Goal: Task Accomplishment & Management: Use online tool/utility

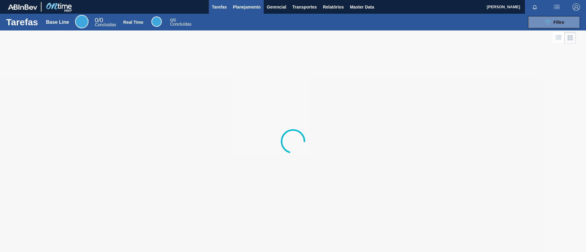
click at [254, 5] on span "Planejamento" at bounding box center [247, 6] width 28 height 7
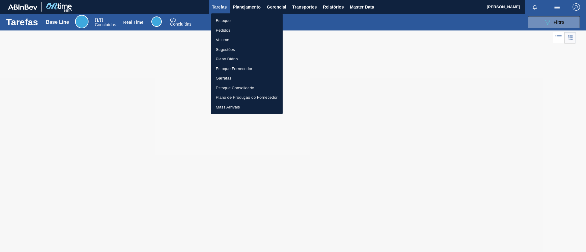
click at [253, 9] on div at bounding box center [293, 126] width 586 height 252
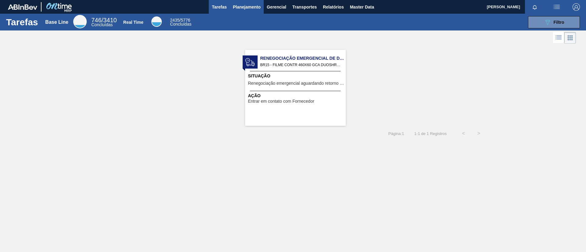
click at [244, 9] on span "Planejamento" at bounding box center [247, 6] width 28 height 7
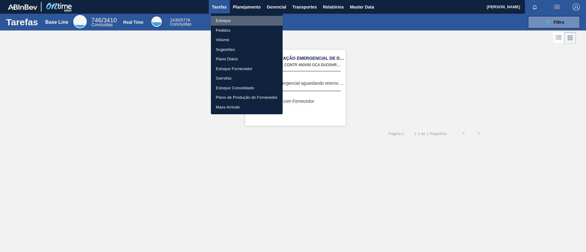
click at [246, 18] on li "Estoque" at bounding box center [247, 21] width 72 height 10
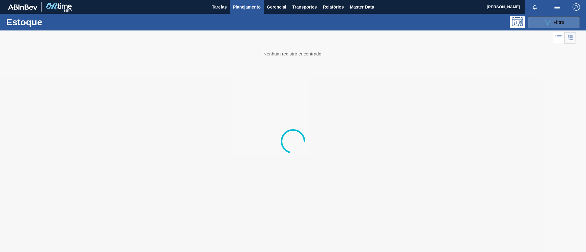
click at [555, 27] on button "089F7B8B-B2A5-4AFE-B5C0-19BA573D28AC Filtro" at bounding box center [554, 22] width 52 height 12
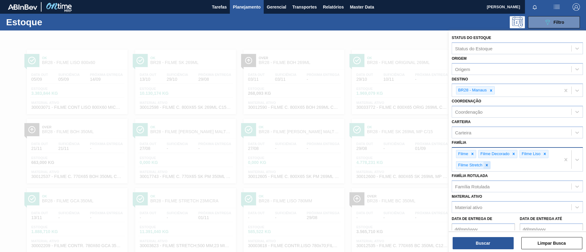
click at [487, 166] on icon at bounding box center [486, 165] width 2 height 2
click at [475, 157] on div at bounding box center [472, 154] width 7 height 8
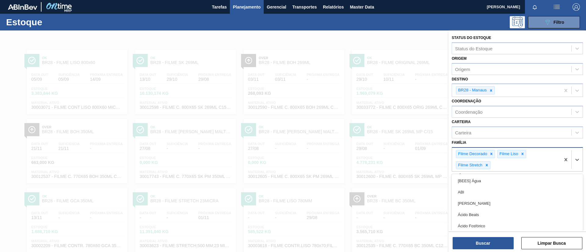
click at [475, 157] on div "Filme Decorado" at bounding box center [472, 154] width 32 height 8
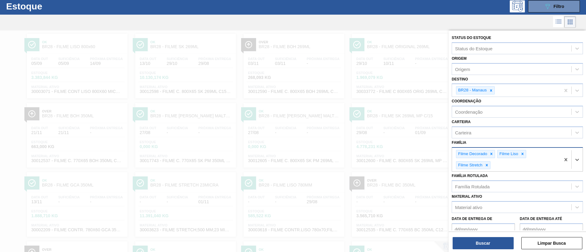
click at [475, 157] on div "Filme Decorado" at bounding box center [472, 154] width 32 height 8
click at [493, 154] on icon at bounding box center [491, 154] width 4 height 4
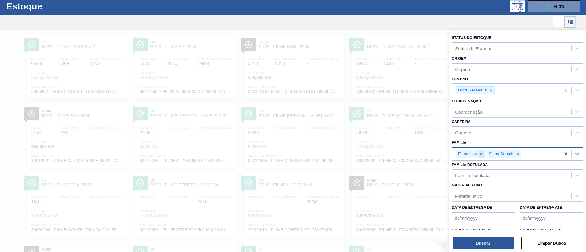
click at [479, 152] on icon at bounding box center [481, 154] width 4 height 4
click at [485, 155] on icon at bounding box center [487, 154] width 4 height 4
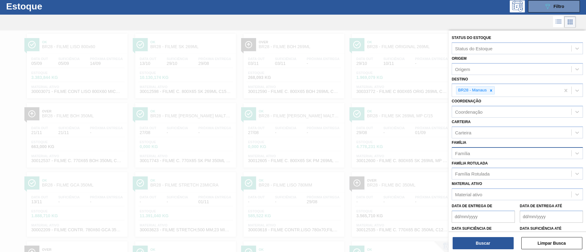
click at [488, 167] on div "Família Rotulada Família Rotulada" at bounding box center [517, 169] width 131 height 21
click at [490, 169] on div "Família Rotulada" at bounding box center [517, 174] width 131 height 12
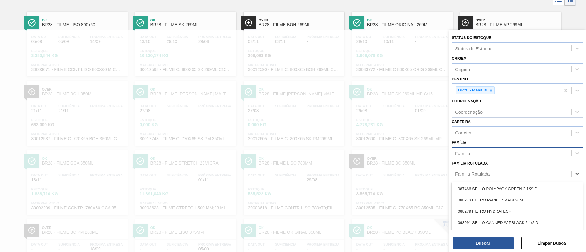
scroll to position [40, 0]
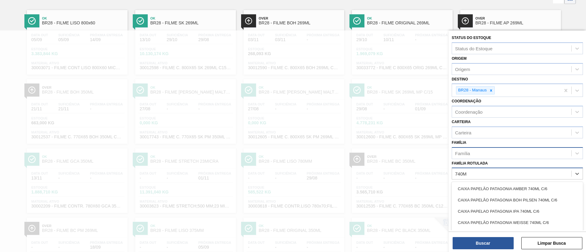
type Rotulada "740MM"
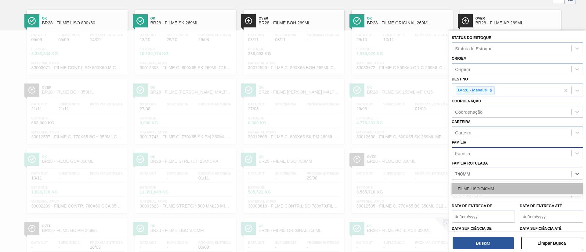
click at [497, 190] on div "FILME LISO 740MM" at bounding box center [517, 188] width 131 height 11
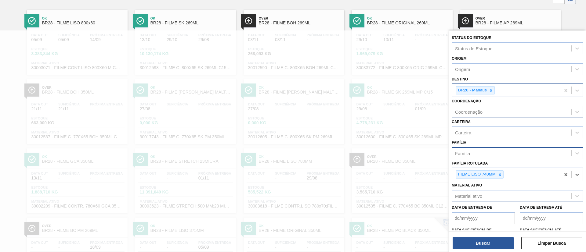
click at [492, 88] on div at bounding box center [491, 91] width 7 height 8
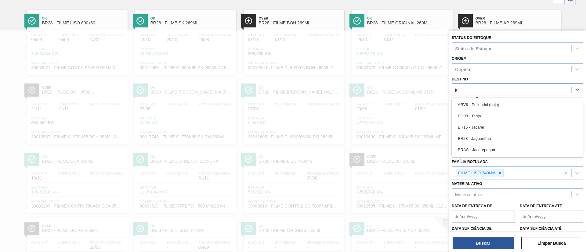
type input "jag"
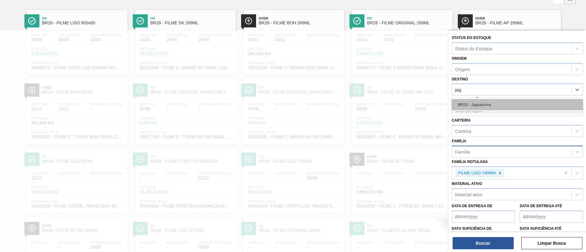
click at [498, 106] on div "BR23 - Jaguariúna" at bounding box center [517, 104] width 131 height 11
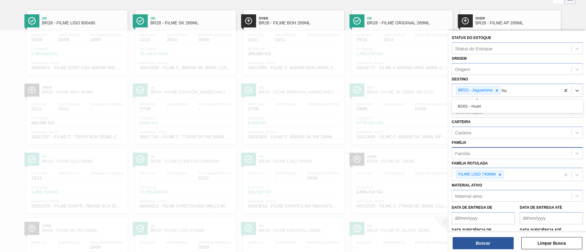
type input "h"
type input "jund"
click at [498, 106] on div "BR15 - Jundiaí" at bounding box center [517, 106] width 131 height 11
click at [500, 244] on button "Buscar" at bounding box center [483, 243] width 61 height 12
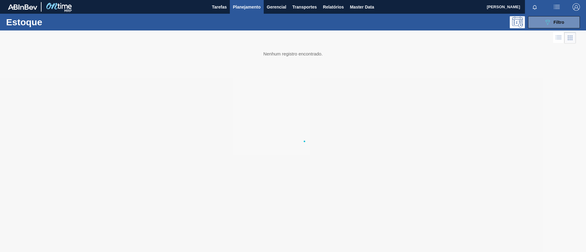
scroll to position [0, 0]
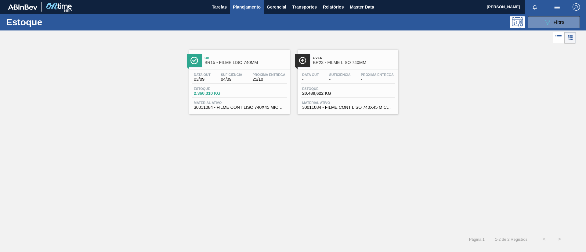
click at [257, 61] on span "BR15 - FILME LISO 740MM" at bounding box center [245, 62] width 82 height 5
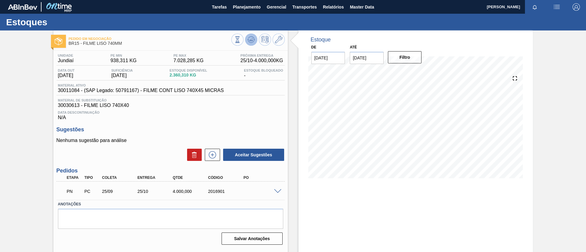
click at [247, 39] on icon at bounding box center [250, 39] width 7 height 7
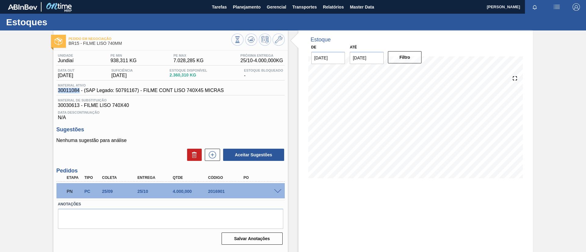
drag, startPoint x: 55, startPoint y: 91, endPoint x: 79, endPoint y: 92, distance: 23.5
click at [79, 92] on div "Unidade Jundiaí PE MIN 938,311 KG PE MAX 7.028,285 KG Próxima Entrega 25/10 - 4…" at bounding box center [170, 149] width 234 height 197
copy span "30011084"
click at [251, 9] on span "Planejamento" at bounding box center [247, 6] width 28 height 7
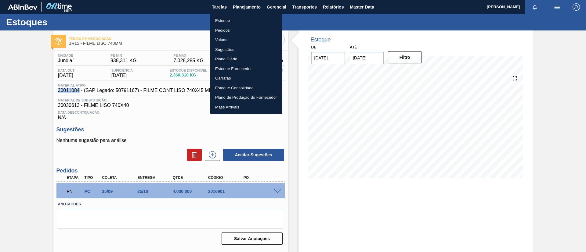
click at [245, 18] on li "Estoque" at bounding box center [246, 21] width 72 height 10
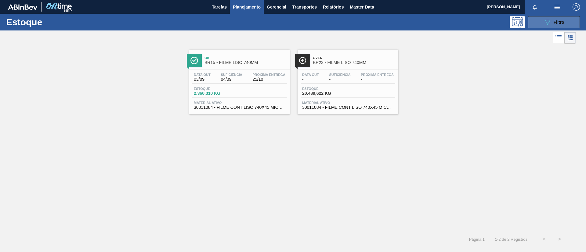
click at [554, 23] on span "Filtro" at bounding box center [559, 22] width 11 height 5
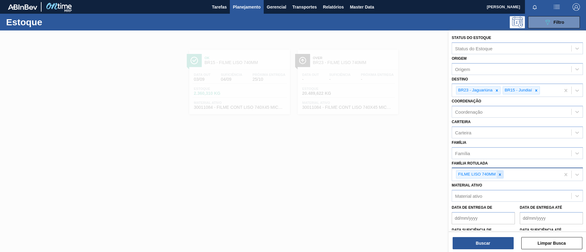
click at [501, 178] on div at bounding box center [499, 175] width 7 height 8
type Rotulada "A"
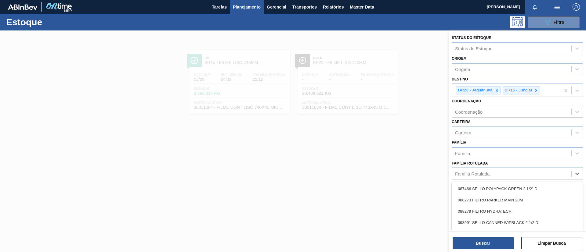
click at [408, 132] on div at bounding box center [293, 157] width 586 height 252
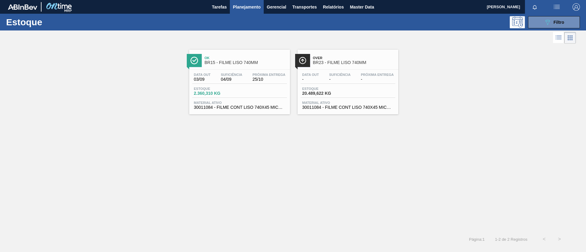
click at [238, 56] on div "Ok BR15 - FILME LISO 740MM" at bounding box center [245, 61] width 82 height 14
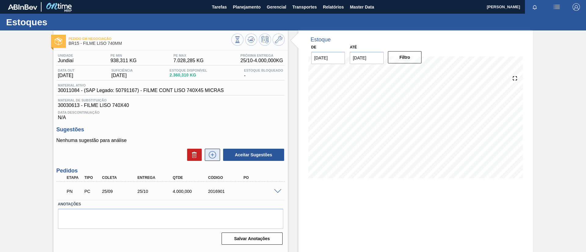
click at [215, 152] on icon at bounding box center [213, 154] width 10 height 7
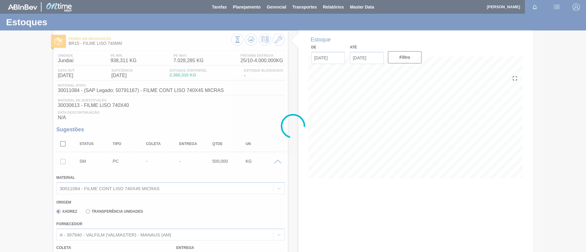
click at [126, 213] on label "Transferência Unidades" at bounding box center [114, 212] width 57 height 4
click at [85, 213] on input "Transferência Unidades" at bounding box center [85, 213] width 0 height 0
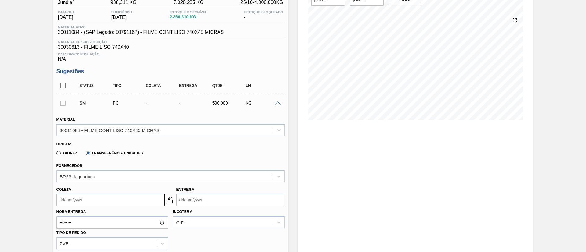
scroll to position [92, 0]
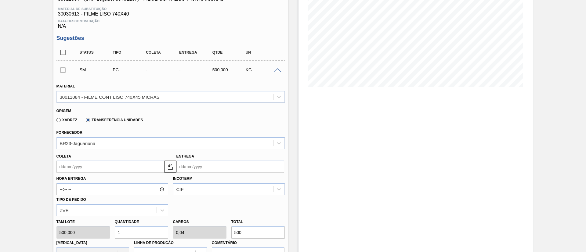
click at [105, 167] on input "Coleta" at bounding box center [110, 167] width 108 height 12
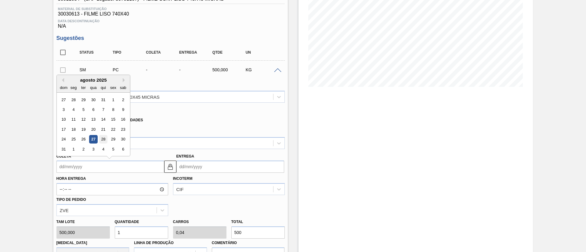
click at [101, 139] on div "28" at bounding box center [103, 139] width 8 height 8
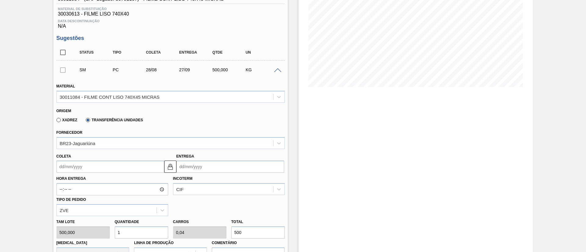
type input "28/08/2025"
click at [171, 167] on img at bounding box center [170, 166] width 7 height 7
click at [189, 167] on input "27/09/2025" at bounding box center [230, 167] width 108 height 12
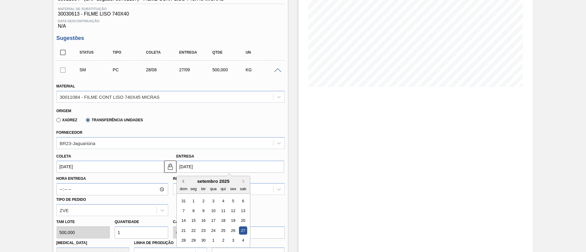
click at [182, 181] on button "Previous Month" at bounding box center [182, 181] width 4 height 4
click at [231, 241] on div "29" at bounding box center [233, 241] width 8 height 8
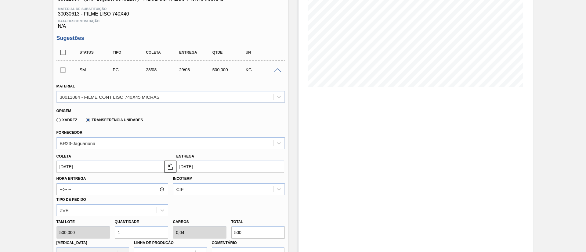
type input "[DATE]"
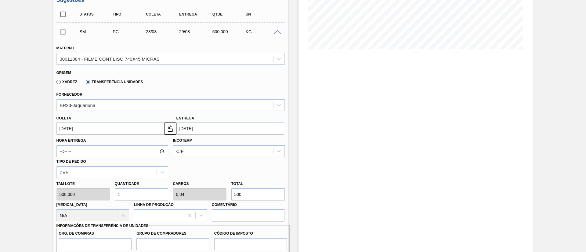
scroll to position [183, 0]
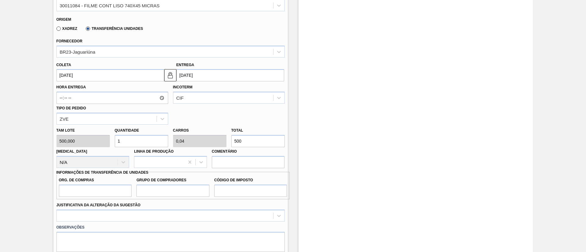
click at [222, 140] on div "Tam lote 500,000 Quantidade 1 Carros 0,04 Total 500 Doca N/A Linha de Produção …" at bounding box center [170, 147] width 233 height 44
type input "0,008"
type input "0"
type input "4"
type input "0"
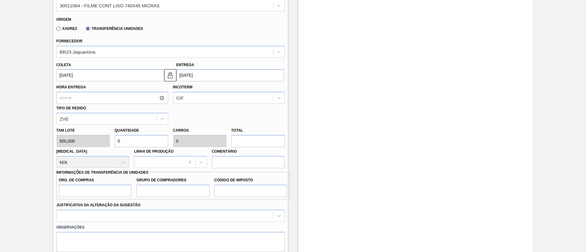
type input "0,004"
type input "2"
type input "0,04"
type input "0,002"
type input "20"
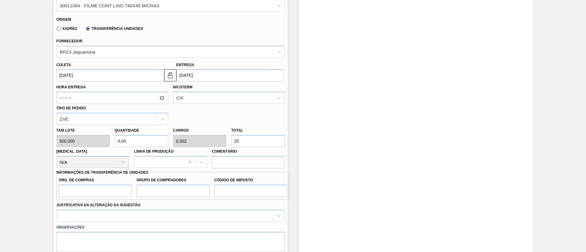
type input "0,4"
type input "0,016"
type input "200"
type input "4"
type input "0,16"
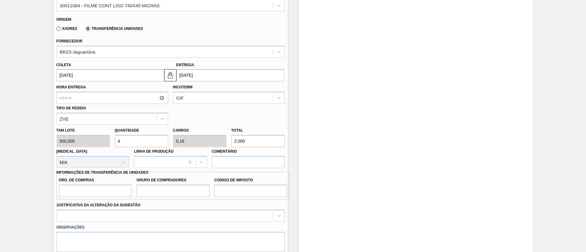
type input "2.000"
click at [110, 194] on div "Material 30011084 - FILME CONT LISO 740X45 MICRAS Origem Xadrez Transferência U…" at bounding box center [170, 127] width 228 height 282
click at [110, 194] on input "Org. de Compras" at bounding box center [95, 191] width 73 height 12
type input "BR00"
click at [161, 187] on input "Grupo de Compradores" at bounding box center [172, 191] width 73 height 12
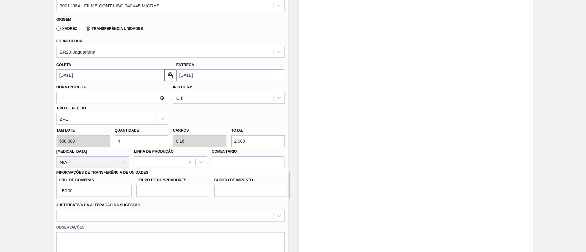
type input "A01"
click at [241, 187] on input "Código de Imposto" at bounding box center [250, 191] width 73 height 12
type input "I1"
click at [225, 215] on div "option Master data incorreto ABI (LT, MOQ, etc.) focused, 5 of 18. 18 results a…" at bounding box center [170, 216] width 228 height 12
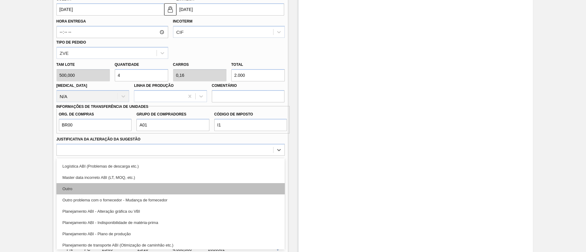
scroll to position [46, 0]
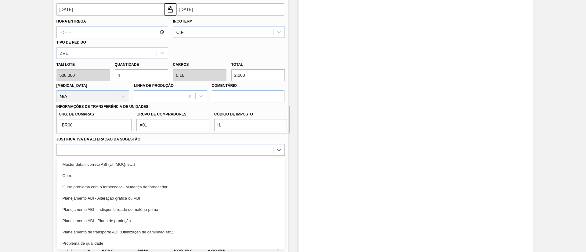
drag, startPoint x: 126, startPoint y: 221, endPoint x: 184, endPoint y: 222, distance: 57.7
click at [127, 221] on div "Planejamento ABI - Plano de produção" at bounding box center [170, 220] width 228 height 11
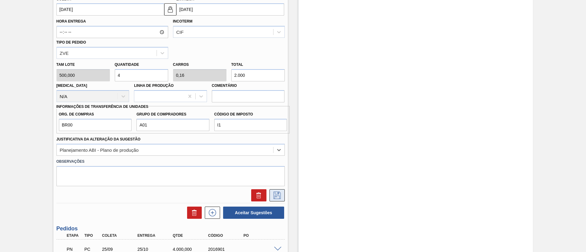
click at [280, 192] on icon at bounding box center [277, 195] width 10 height 7
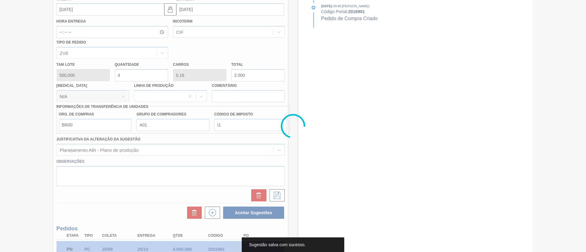
scroll to position [23, 0]
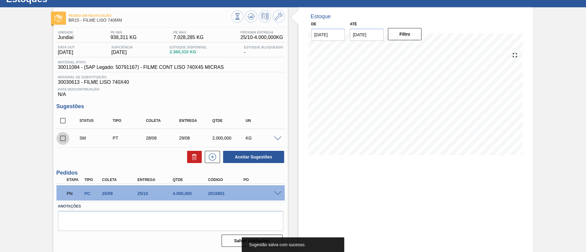
click at [63, 140] on input "checkbox" at bounding box center [62, 138] width 13 height 13
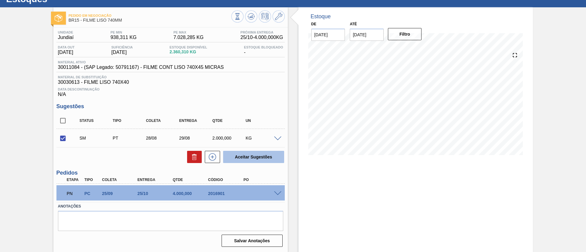
click at [269, 156] on button "Aceitar Sugestões" at bounding box center [253, 157] width 61 height 12
checkbox input "false"
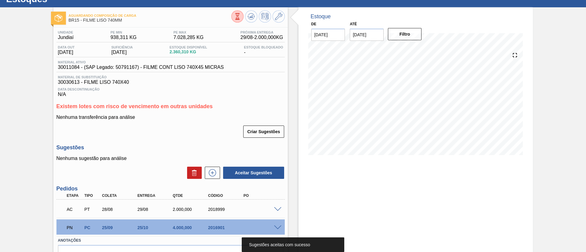
click at [276, 206] on div "AC PT 28/08 29/08 2.000,000 2018999" at bounding box center [170, 208] width 228 height 15
click at [276, 207] on div at bounding box center [279, 209] width 12 height 5
click at [276, 210] on span at bounding box center [277, 210] width 7 height 5
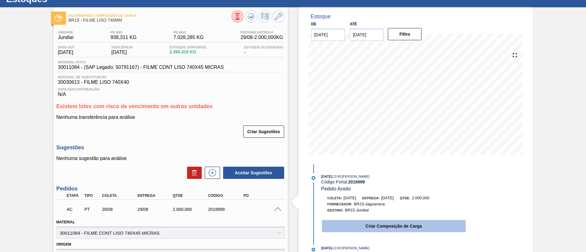
click at [385, 224] on button "Criar Composição de Carga" at bounding box center [394, 226] width 144 height 12
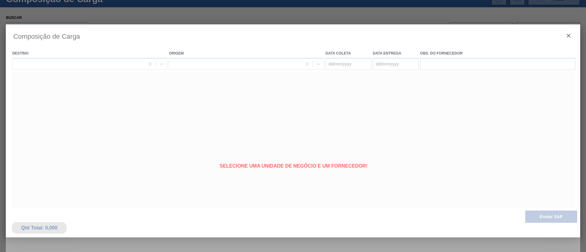
type coleta "28/08/2025"
type entrega "[DATE]"
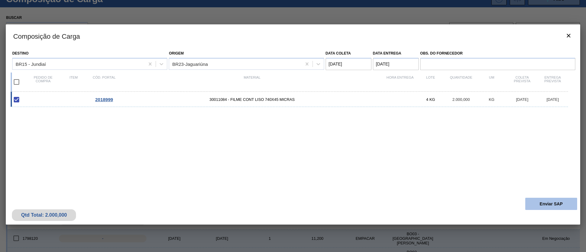
click at [541, 207] on button "Enviar SAP" at bounding box center [551, 204] width 52 height 12
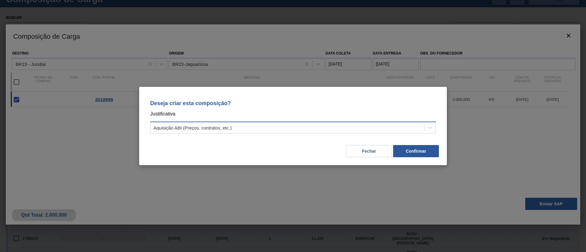
click at [344, 132] on div "Aquisição ABI (Preços, contratos, etc.)" at bounding box center [293, 128] width 286 height 12
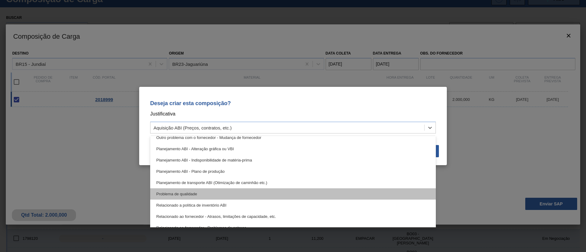
scroll to position [92, 0]
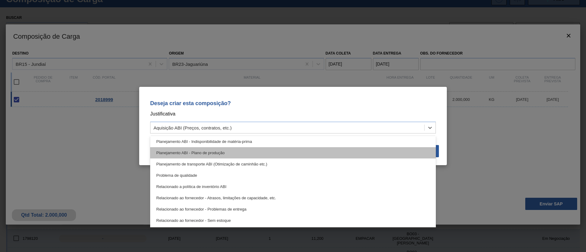
click at [228, 154] on div "Planejamento ABI - Plano de produção" at bounding box center [293, 152] width 286 height 11
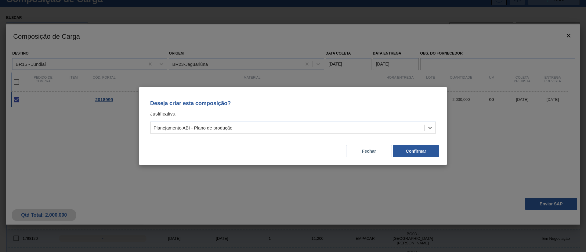
click at [441, 151] on div "Deseja criar esta composição? Justificativa option Planejamento ABI - Plano de …" at bounding box center [293, 126] width 308 height 78
click at [431, 151] on button "Confirmar" at bounding box center [416, 151] width 46 height 12
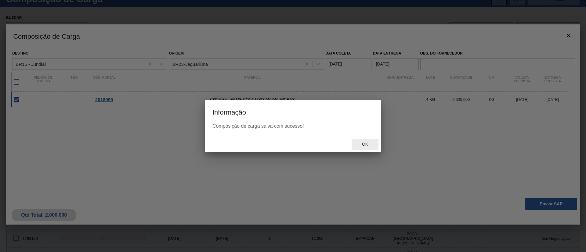
click at [367, 150] on div "Ok" at bounding box center [293, 144] width 176 height 16
click at [366, 148] on div "Ok" at bounding box center [365, 144] width 27 height 11
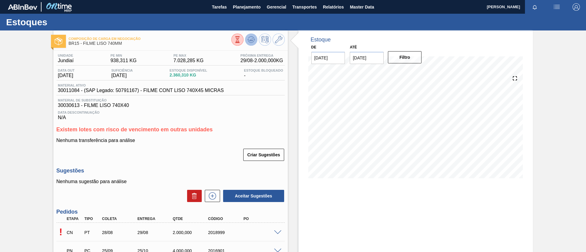
click at [252, 43] on icon at bounding box center [250, 39] width 7 height 7
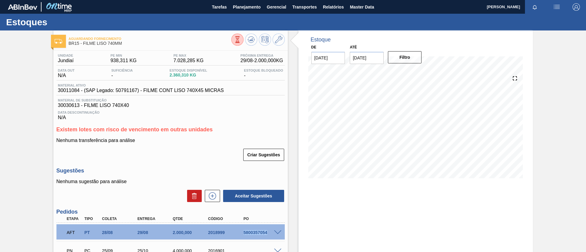
drag, startPoint x: 239, startPoint y: 231, endPoint x: 272, endPoint y: 235, distance: 33.5
click at [272, 235] on div "AFT PT 28/08 29/08 2.000,000 2018999 5800357054" at bounding box center [169, 232] width 212 height 12
copy div "5800357054"
drag, startPoint x: 250, startPoint y: 7, endPoint x: 251, endPoint y: 14, distance: 7.1
click at [250, 7] on span "Planejamento" at bounding box center [247, 6] width 28 height 7
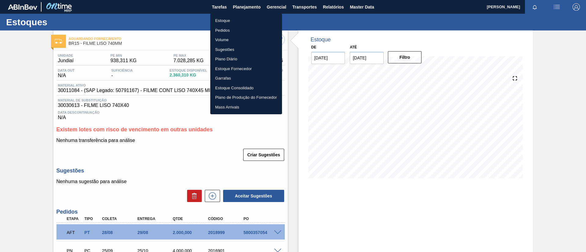
click at [251, 15] on ul "Estoque Pedidos Volume Sugestões Plano Diário Estoque Fornecedor Garrafas Estoq…" at bounding box center [246, 63] width 72 height 101
click at [254, 18] on li "Estoque" at bounding box center [246, 21] width 72 height 10
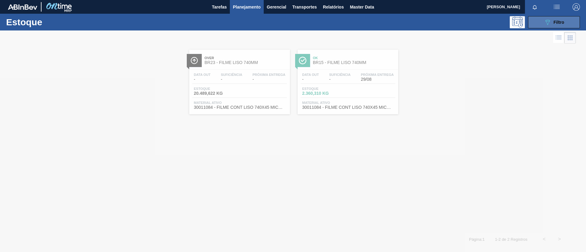
click at [550, 25] on icon "089F7B8B-B2A5-4AFE-B5C0-19BA573D28AC" at bounding box center [547, 22] width 7 height 7
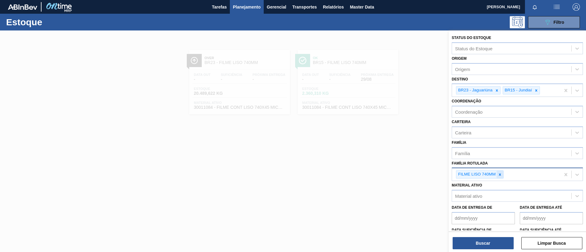
click at [500, 176] on icon at bounding box center [500, 175] width 4 height 4
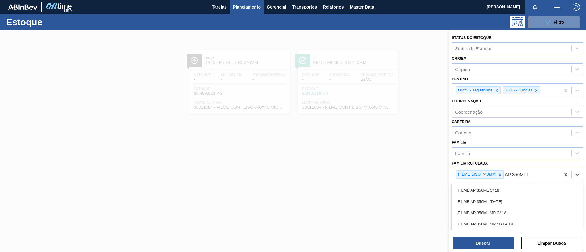
type Rotulada "AP 350ML MP"
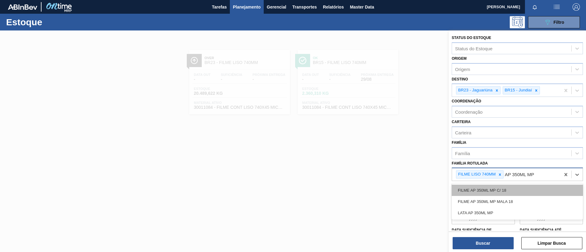
click at [509, 187] on div "FILME AP 350ML MP C/ 18" at bounding box center [517, 190] width 131 height 11
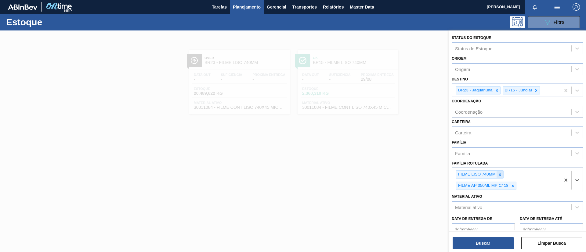
click at [499, 175] on icon at bounding box center [500, 175] width 2 height 2
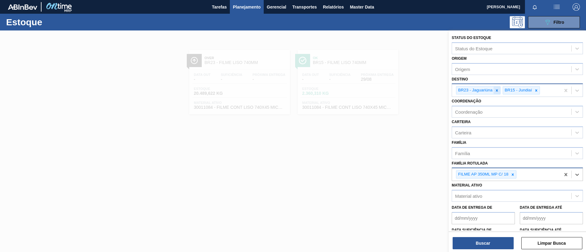
click at [496, 93] on div at bounding box center [496, 91] width 7 height 8
click at [491, 90] on icon at bounding box center [489, 90] width 4 height 4
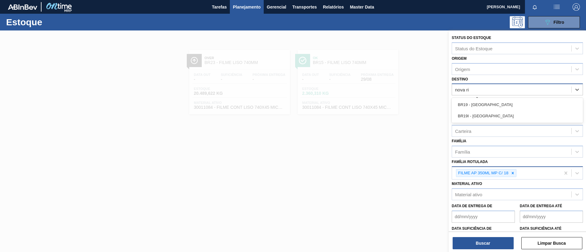
type input "nova rio"
click at [459, 99] on div "BR19 - Nova Rio" at bounding box center [517, 104] width 131 height 11
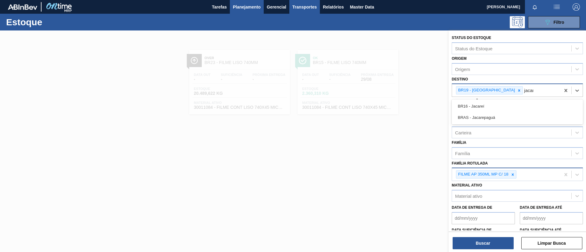
type input "jacare"
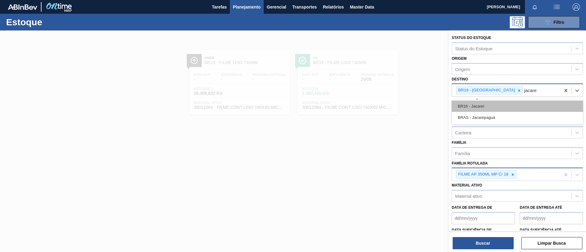
click at [483, 104] on div "BR16 - Jacareí" at bounding box center [517, 106] width 131 height 11
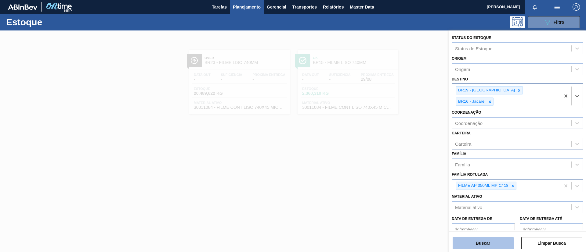
click at [474, 240] on button "Buscar" at bounding box center [483, 243] width 61 height 12
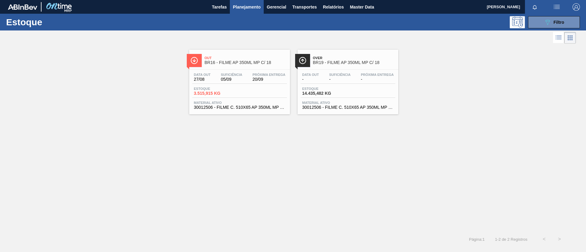
click at [367, 52] on div "Over BR19 - FILME AP 350ML MP C/ 18" at bounding box center [348, 58] width 101 height 17
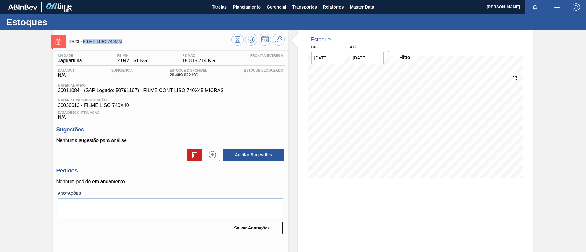
drag, startPoint x: 135, startPoint y: 45, endPoint x: 83, endPoint y: 44, distance: 51.9
click at [83, 44] on div "BR23 - FILME LISO 740MM" at bounding box center [150, 41] width 163 height 14
copy span "FILME LISO 740MM"
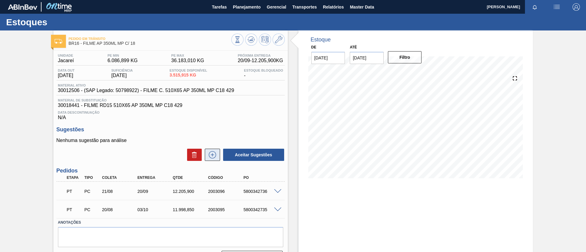
click at [215, 157] on icon at bounding box center [212, 154] width 7 height 7
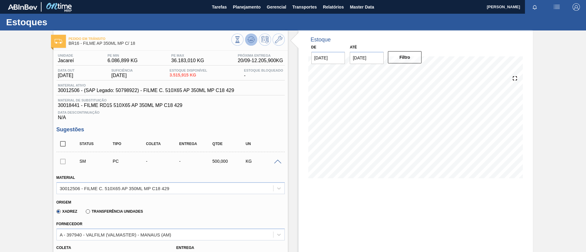
click at [248, 43] on button at bounding box center [251, 40] width 12 height 12
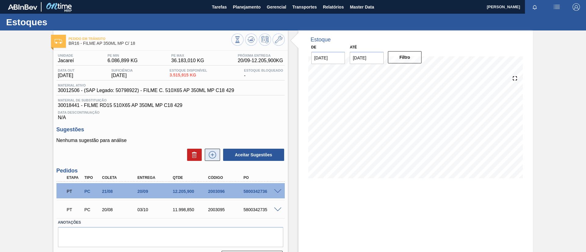
click at [211, 156] on icon at bounding box center [213, 154] width 10 height 7
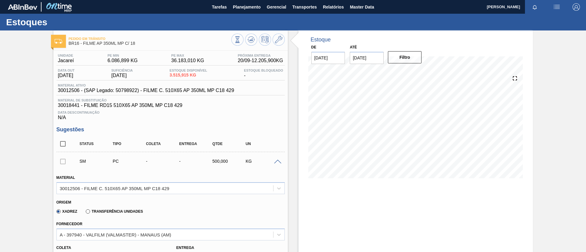
click at [118, 215] on div "Xadrez Transferência Unidades" at bounding box center [98, 211] width 89 height 10
click at [119, 214] on label "Transferência Unidades" at bounding box center [114, 212] width 57 height 4
click at [85, 213] on input "Transferência Unidades" at bounding box center [85, 213] width 0 height 0
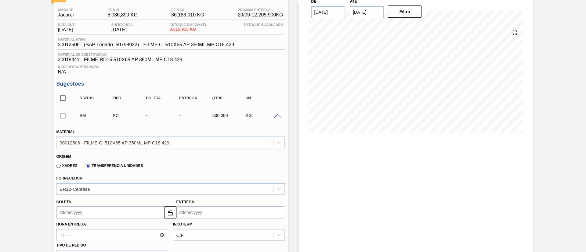
click at [137, 184] on div "BR12-Cebrasa" at bounding box center [170, 189] width 228 height 12
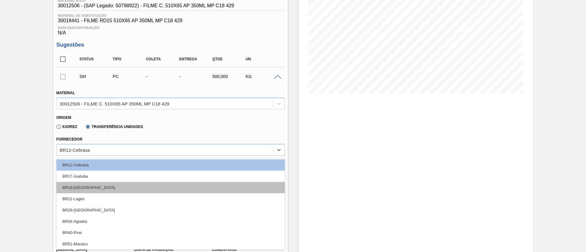
click at [130, 186] on div "BR19-Nova Rio" at bounding box center [170, 187] width 228 height 11
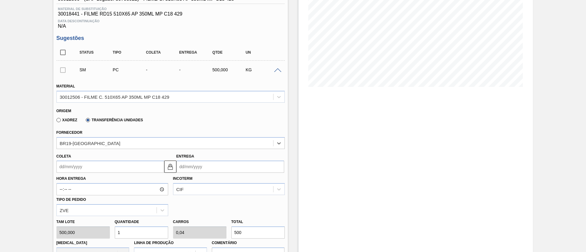
scroll to position [137, 0]
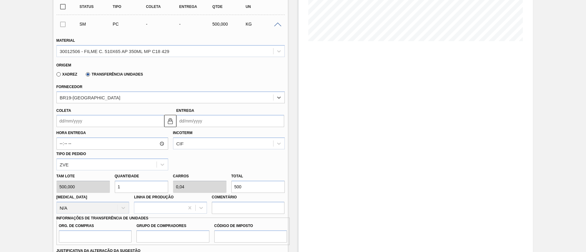
click at [90, 126] on input "Coleta" at bounding box center [110, 121] width 108 height 12
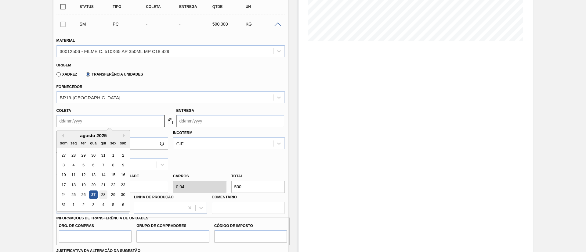
click at [103, 195] on div "28" at bounding box center [103, 195] width 8 height 8
type input "28/08/2025"
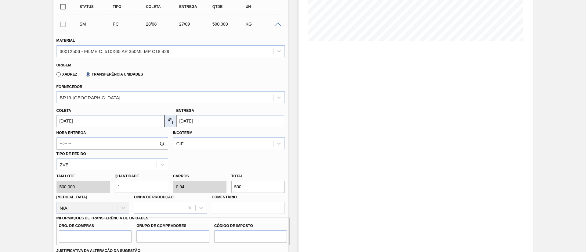
click at [173, 117] on button at bounding box center [170, 121] width 12 height 12
click at [195, 123] on input "27/09/2025" at bounding box center [230, 121] width 108 height 12
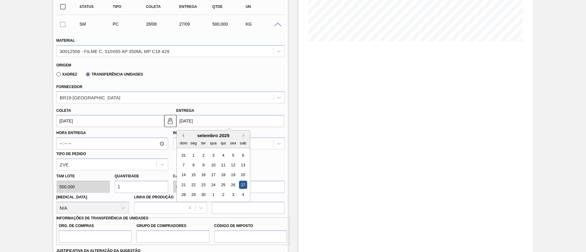
click at [183, 135] on button "Previous Month" at bounding box center [182, 136] width 4 height 4
click at [244, 197] on div "30" at bounding box center [243, 195] width 8 height 8
type input "30/08/2025"
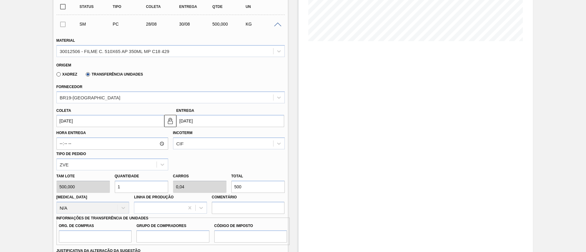
click at [245, 188] on input "500" at bounding box center [257, 187] width 53 height 12
type input "10"
type input "0,4"
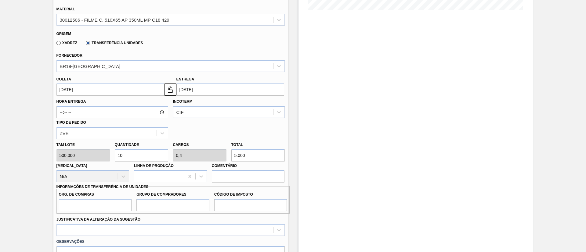
scroll to position [183, 0]
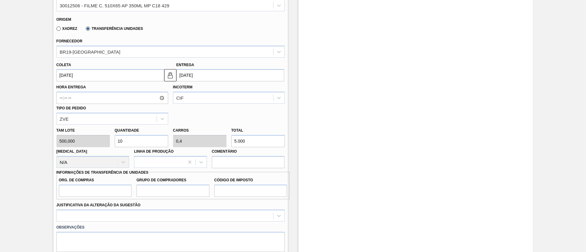
type input "5.000"
click at [95, 182] on label "Org. de Compras" at bounding box center [95, 180] width 73 height 9
click at [95, 185] on input "Org. de Compras" at bounding box center [95, 191] width 73 height 12
click at [99, 188] on input "Org. de Compras" at bounding box center [95, 191] width 73 height 12
click at [179, 200] on div "Justificativa da Alteração da Sugestão" at bounding box center [170, 211] width 233 height 22
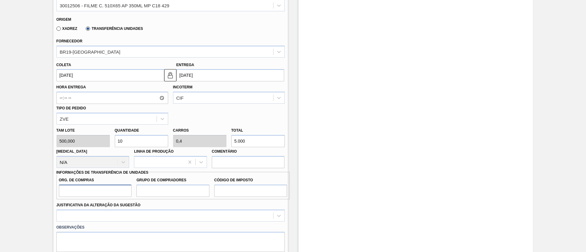
click at [112, 195] on input "Org. de Compras" at bounding box center [95, 191] width 73 height 12
type input "BR00"
click at [167, 195] on input "Grupo de Compradores" at bounding box center [172, 191] width 73 height 12
type input "A01"
click at [229, 192] on input "Código de Imposto" at bounding box center [250, 191] width 73 height 12
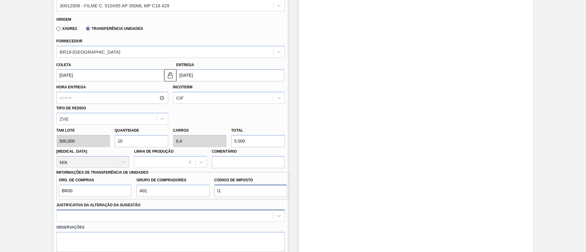
type input "I1"
click at [205, 212] on div at bounding box center [170, 216] width 228 height 12
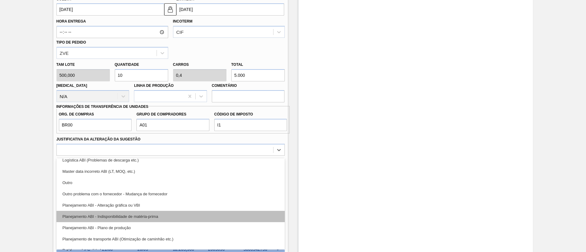
scroll to position [46, 0]
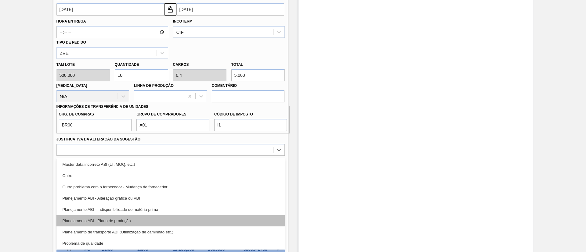
click at [128, 225] on div "Planejamento ABI - Plano de produção" at bounding box center [170, 220] width 228 height 11
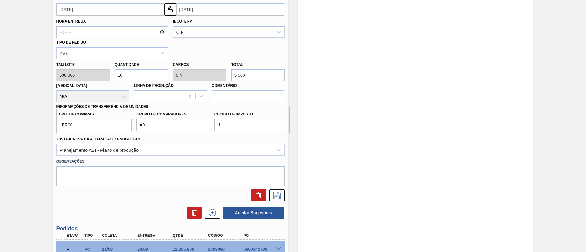
click at [284, 195] on div at bounding box center [170, 195] width 233 height 12
click at [281, 193] on icon at bounding box center [277, 195] width 10 height 7
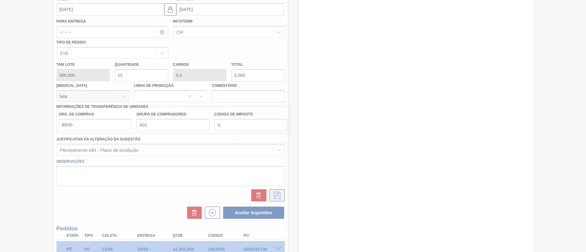
scroll to position [42, 0]
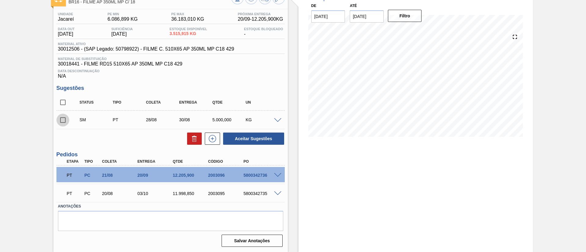
click at [63, 123] on input "checkbox" at bounding box center [62, 120] width 13 height 13
click at [249, 139] on button "Aceitar Sugestões" at bounding box center [253, 139] width 61 height 12
checkbox input "false"
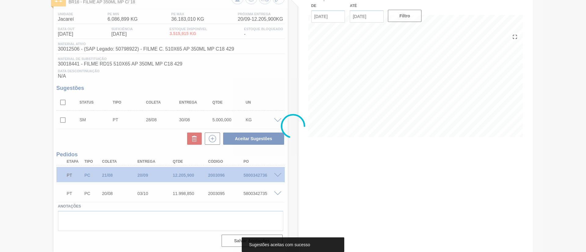
scroll to position [34, 0]
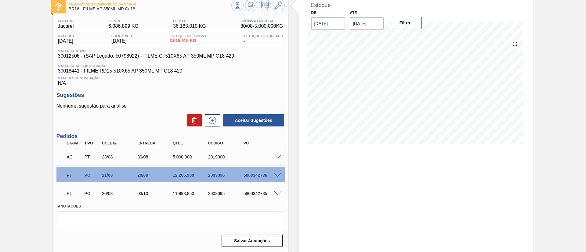
click at [279, 153] on div "AC PT 28/08 30/08 5.000,000 2019000" at bounding box center [170, 156] width 228 height 15
click at [280, 154] on div at bounding box center [279, 156] width 12 height 5
click at [277, 156] on span at bounding box center [277, 157] width 7 height 5
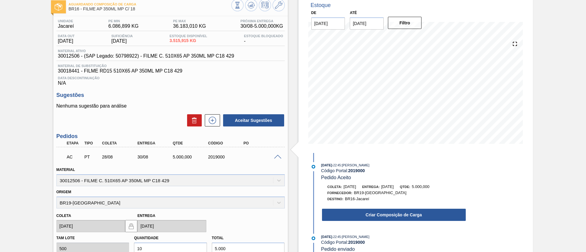
click at [395, 227] on div "27/08/2025 - 22:45 : TOMAS SIMOES SILVA Código Portal: 2019000 Pedido Aceito Co…" at bounding box center [387, 246] width 157 height 187
click at [396, 224] on div "27/08/2025 - 22:45 : TOMAS SIMOES SILVA Código Portal: 2019000 Pedido Aceito Co…" at bounding box center [387, 193] width 157 height 63
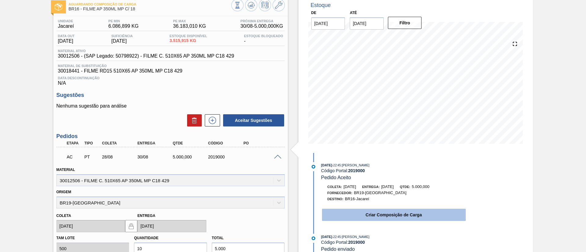
click at [398, 218] on button "Criar Composição de Carga" at bounding box center [394, 215] width 144 height 12
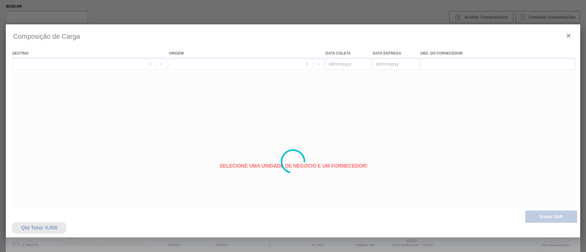
type coleta "28/08/2025"
type entrega "30/08/2025"
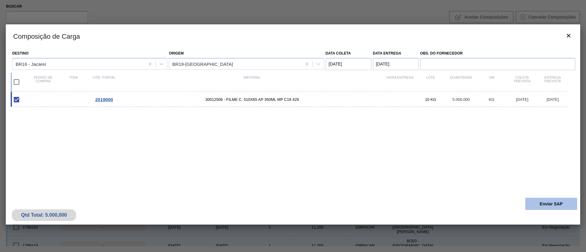
click at [558, 204] on button "Enviar SAP" at bounding box center [551, 204] width 52 height 12
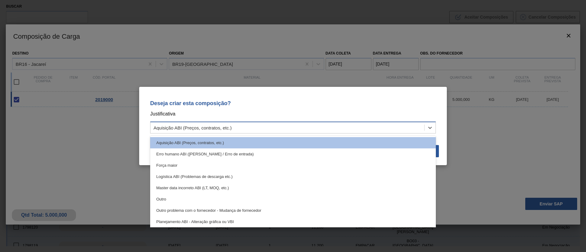
click at [319, 124] on div "Aquisição ABI (Preços, contratos, etc.)" at bounding box center [287, 128] width 274 height 9
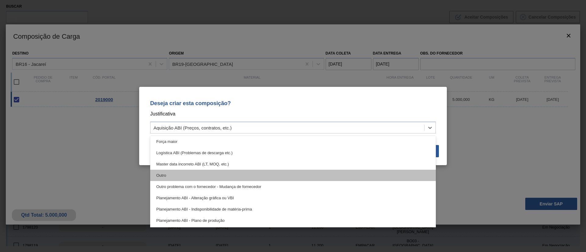
scroll to position [23, 0]
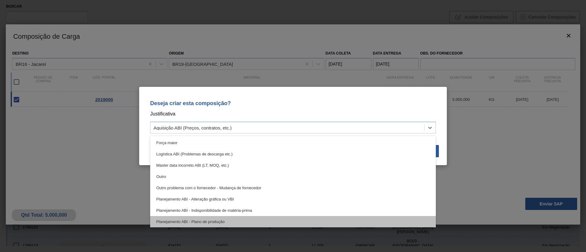
click at [231, 218] on div "Planejamento ABI - Plano de produção" at bounding box center [293, 221] width 286 height 11
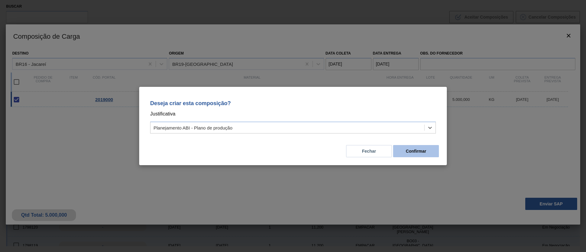
click at [428, 150] on button "Confirmar" at bounding box center [416, 151] width 46 height 12
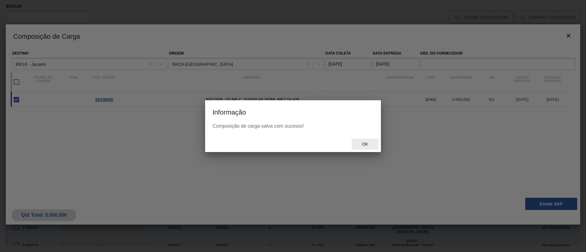
click at [364, 147] on div "Ok" at bounding box center [365, 144] width 27 height 11
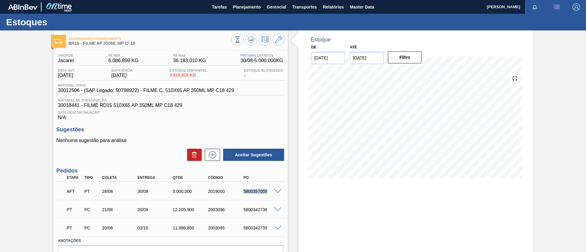
drag, startPoint x: 242, startPoint y: 195, endPoint x: 271, endPoint y: 190, distance: 29.6
click at [271, 190] on div "AFT PT 28/08 30/08 5.000,000 2019000 5800357055" at bounding box center [169, 191] width 212 height 12
copy div "5800357055"
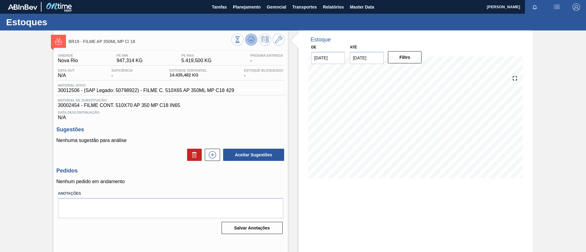
click at [251, 42] on icon at bounding box center [250, 39] width 7 height 7
drag, startPoint x: 54, startPoint y: 94, endPoint x: 80, endPoint y: 95, distance: 26.3
click at [80, 95] on div "Unidade Nova Rio PE MIN 947,314 KG PE MAX 5.419,500 KG Próxima Entrega - Data o…" at bounding box center [170, 144] width 234 height 186
copy span "30012506"
drag, startPoint x: 135, startPoint y: 43, endPoint x: 83, endPoint y: 45, distance: 52.8
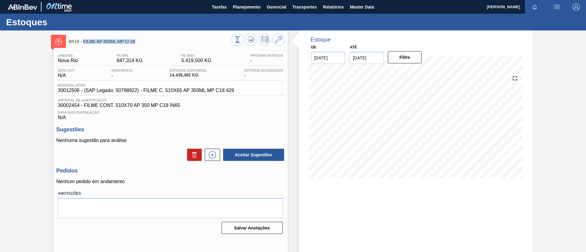
click at [83, 45] on div "BR19 - FILME AP 350ML MP C/ 18" at bounding box center [150, 41] width 163 height 14
copy span "FILME AP 350ML MP C/ 18"
click at [260, 5] on span "Planejamento" at bounding box center [247, 6] width 28 height 7
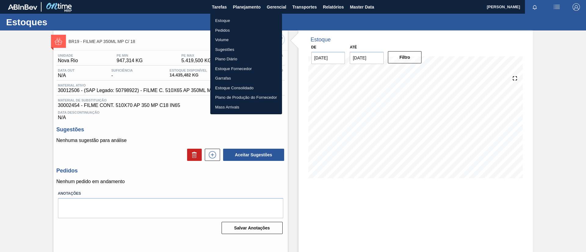
click at [255, 13] on div at bounding box center [293, 126] width 586 height 252
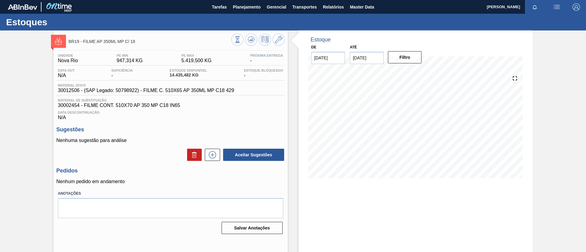
click at [255, 0] on body "Tarefas Planejamento Gerencial Transportes Relatórios Master Data TOMAS SIMOES …" at bounding box center [293, 0] width 586 height 0
click at [252, 9] on span "Planejamento" at bounding box center [247, 6] width 28 height 7
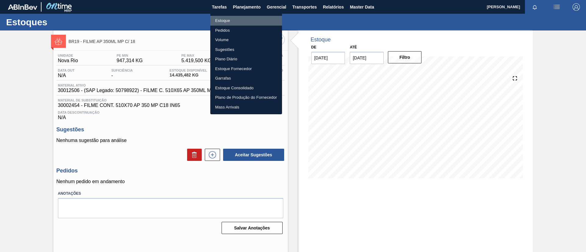
click at [249, 18] on li "Estoque" at bounding box center [246, 21] width 72 height 10
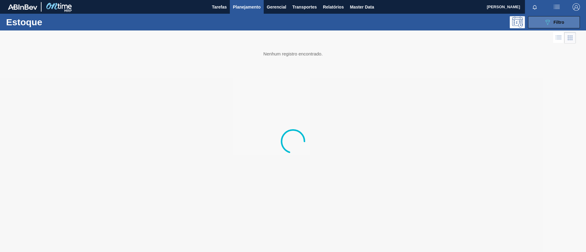
click at [549, 20] on icon "089F7B8B-B2A5-4AFE-B5C0-19BA573D28AC" at bounding box center [547, 22] width 7 height 7
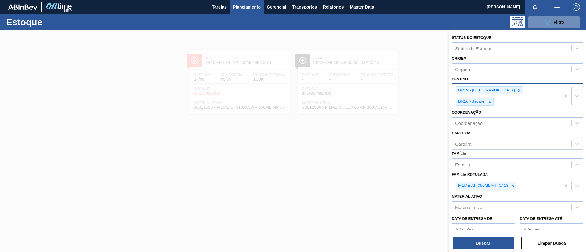
click at [516, 88] on div at bounding box center [519, 91] width 7 height 8
click at [490, 92] on div "BR19 - Nova Rio" at bounding box center [489, 90] width 67 height 8
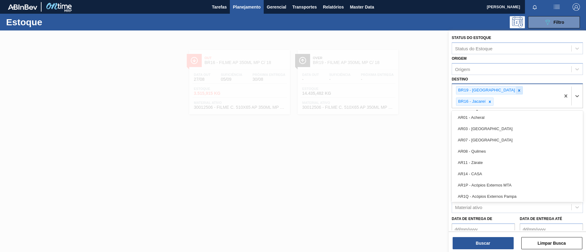
click at [517, 92] on icon at bounding box center [519, 90] width 4 height 4
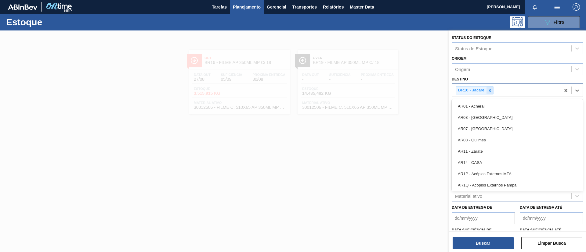
click at [492, 92] on icon at bounding box center [490, 90] width 4 height 4
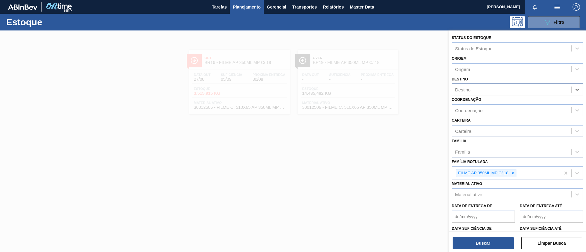
click at [496, 85] on div "Destino" at bounding box center [511, 89] width 119 height 9
click at [514, 171] on icon at bounding box center [513, 173] width 4 height 4
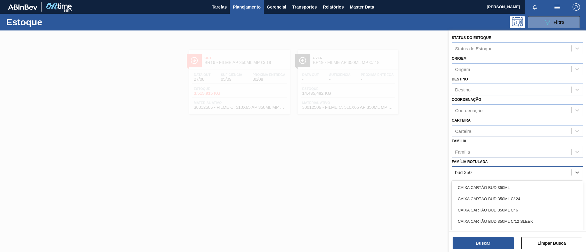
type Rotulada "bud 350ml"
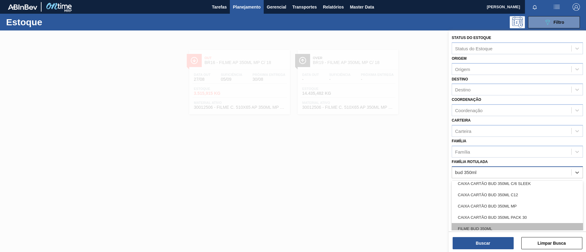
scroll to position [92, 0]
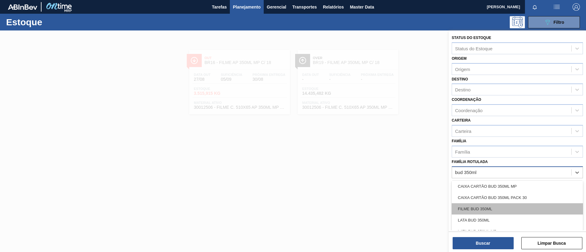
click at [502, 211] on div "FILME BUD 350ML" at bounding box center [517, 209] width 131 height 11
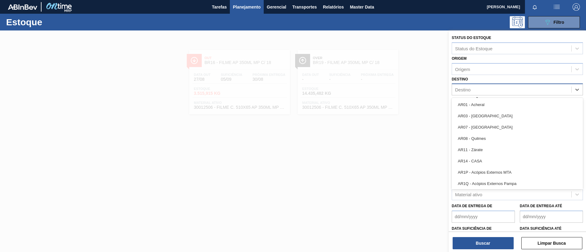
click at [474, 92] on div "Destino" at bounding box center [511, 89] width 119 height 9
type input "pira"
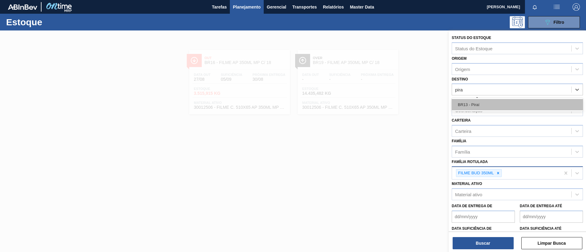
click at [484, 101] on div "BR13 - Piraí" at bounding box center [517, 104] width 131 height 11
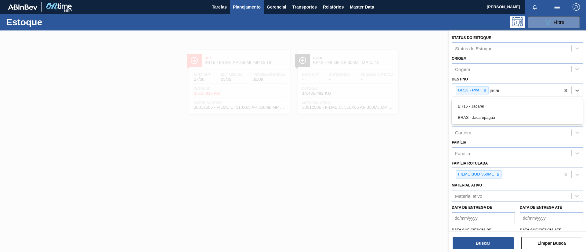
type input "jacare"
drag, startPoint x: 503, startPoint y: 103, endPoint x: 506, endPoint y: 186, distance: 83.1
click at [503, 104] on div "BR16 - Jacareí" at bounding box center [517, 106] width 131 height 11
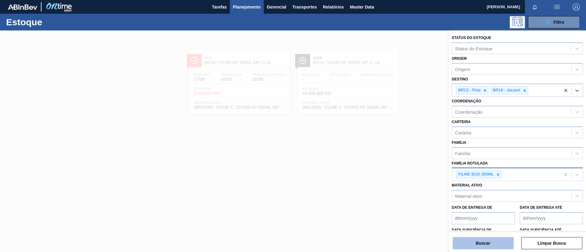
click at [491, 240] on button "Buscar" at bounding box center [483, 243] width 61 height 12
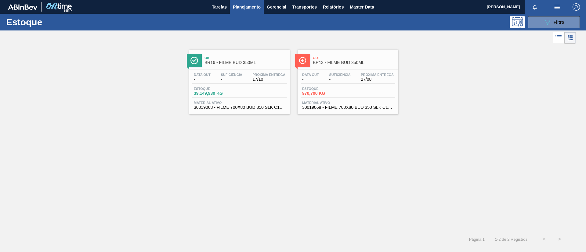
click at [334, 60] on div "Out BR13 - FILME BUD 350ML" at bounding box center [354, 61] width 82 height 14
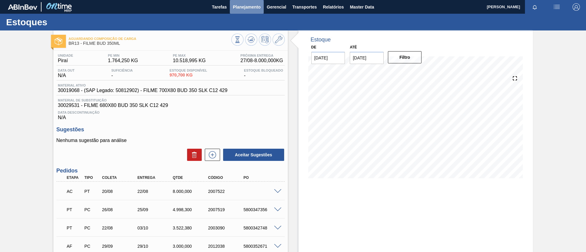
click at [251, 2] on button "Planejamento" at bounding box center [247, 7] width 34 height 14
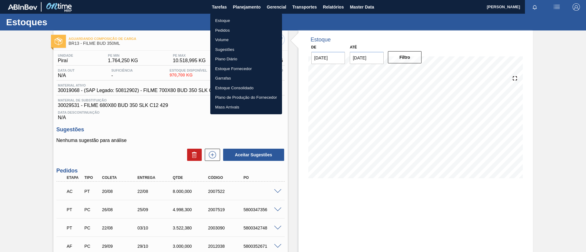
click at [249, 16] on li "Estoque" at bounding box center [246, 21] width 72 height 10
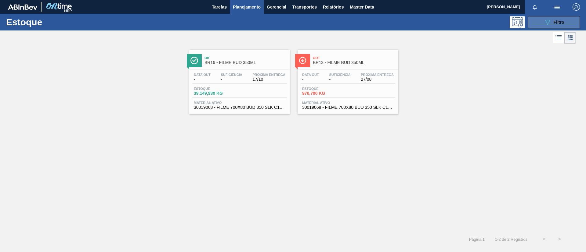
click at [577, 25] on button "089F7B8B-B2A5-4AFE-B5C0-19BA573D28AC Filtro" at bounding box center [554, 22] width 52 height 12
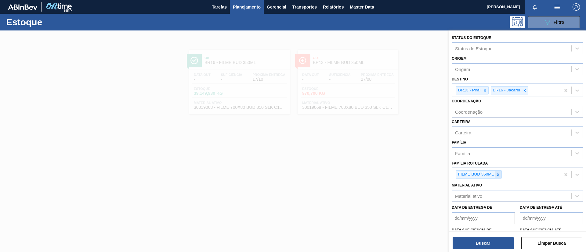
click at [500, 175] on icon at bounding box center [498, 175] width 4 height 4
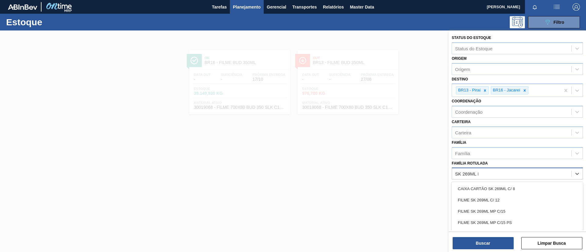
type Rotulada "SK 269ML MP"
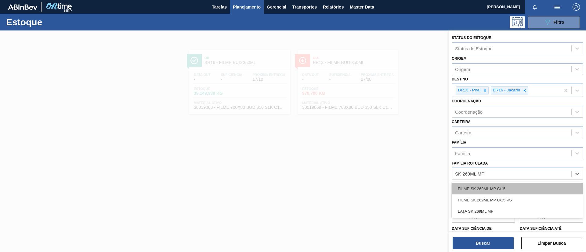
click at [513, 187] on div "FILME SK 269ML MP C/15" at bounding box center [517, 188] width 131 height 11
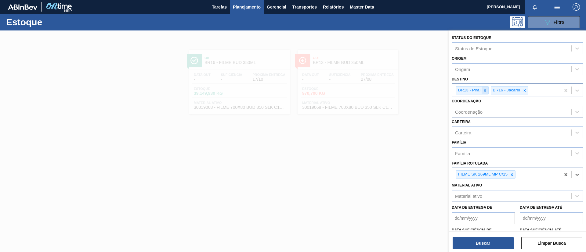
click at [482, 88] on div at bounding box center [485, 91] width 7 height 8
click at [489, 91] on icon at bounding box center [490, 90] width 4 height 4
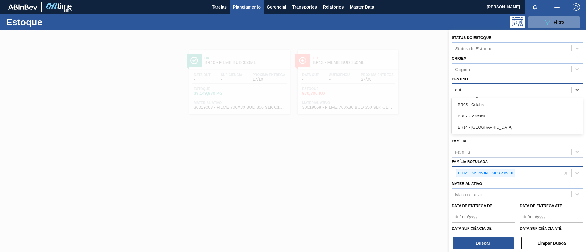
type input "cuia"
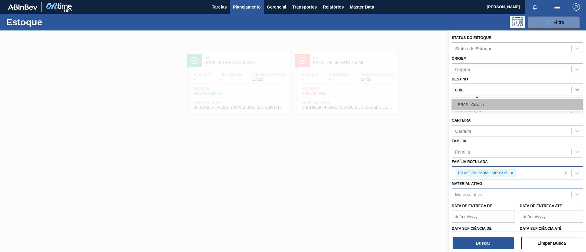
click at [496, 100] on div "BR05 - Cuiabá" at bounding box center [517, 104] width 131 height 11
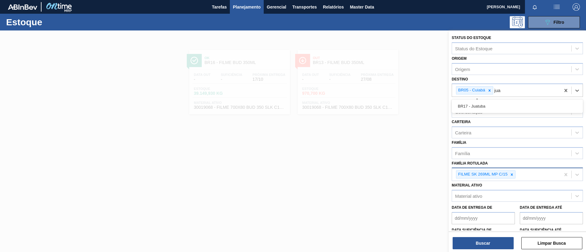
type input "ju"
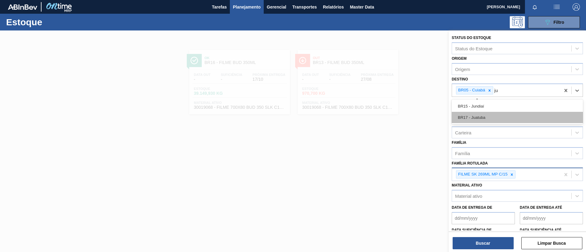
click at [506, 119] on div "BR17 - Juatuba" at bounding box center [517, 117] width 131 height 11
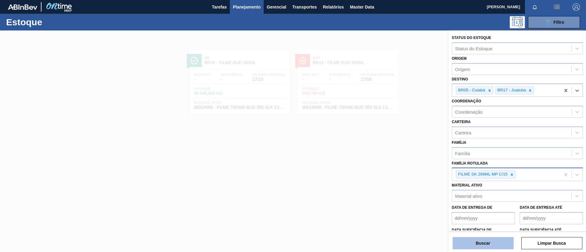
click at [493, 243] on button "Buscar" at bounding box center [483, 243] width 61 height 12
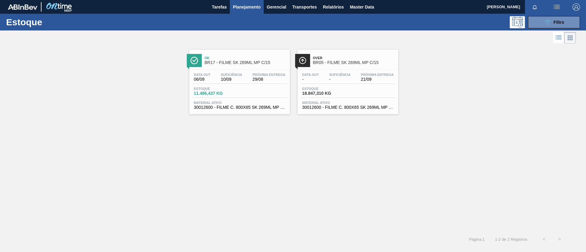
drag, startPoint x: 339, startPoint y: 54, endPoint x: 339, endPoint y: 1, distance: 53.4
click at [340, 54] on div "Over BR05 - FILME SK 269ML MP C/15" at bounding box center [354, 61] width 82 height 14
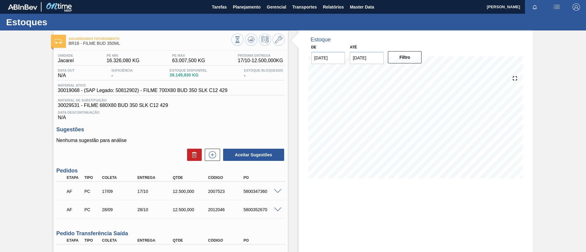
click at [1, 158] on div "Aguardando Faturamento BR16 - FILME BUD 350ML Unidade Jacareí PE MIN 16.326,080…" at bounding box center [293, 175] width 586 height 289
